Goal: Transaction & Acquisition: Purchase product/service

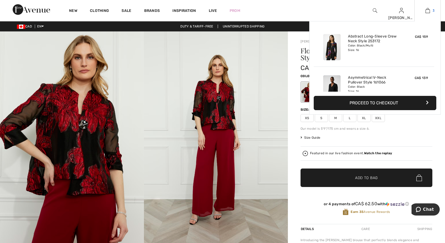
click at [430, 10] on link "3" at bounding box center [428, 10] width 26 height 6
